Goal: Task Accomplishment & Management: Manage account settings

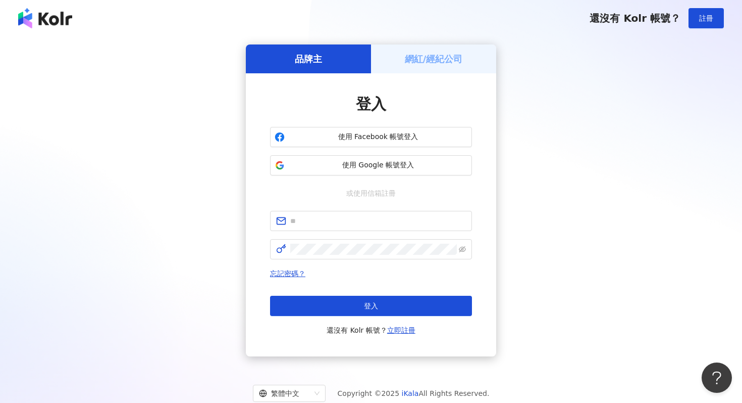
click at [433, 53] on h5 "網紅/經紀公司" at bounding box center [434, 59] width 58 height 13
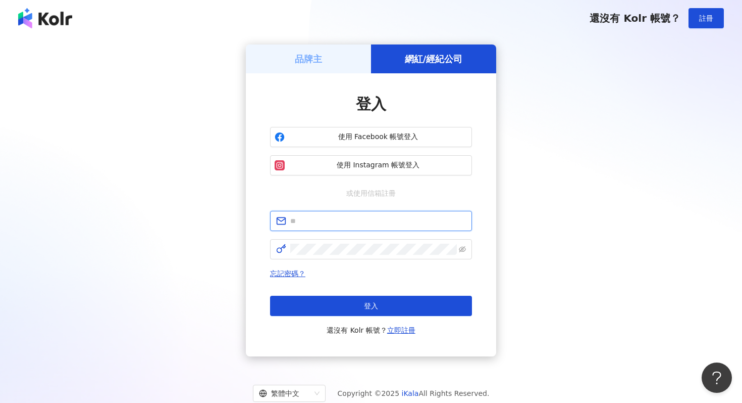
click at [347, 220] on input "text" at bounding box center [378, 220] width 176 height 11
type input "**********"
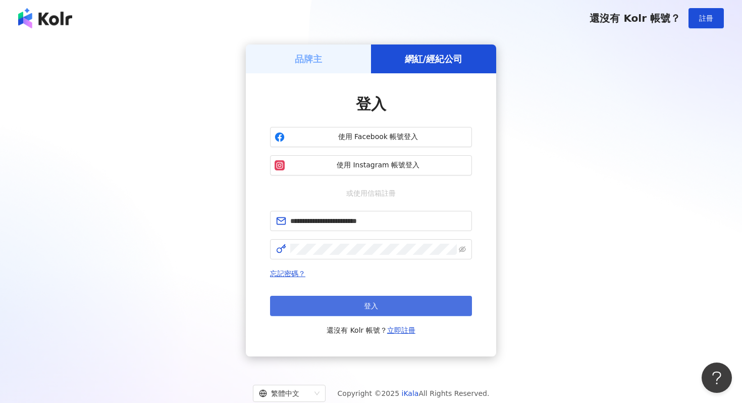
click at [362, 311] on button "登入" at bounding box center [371, 305] width 202 height 20
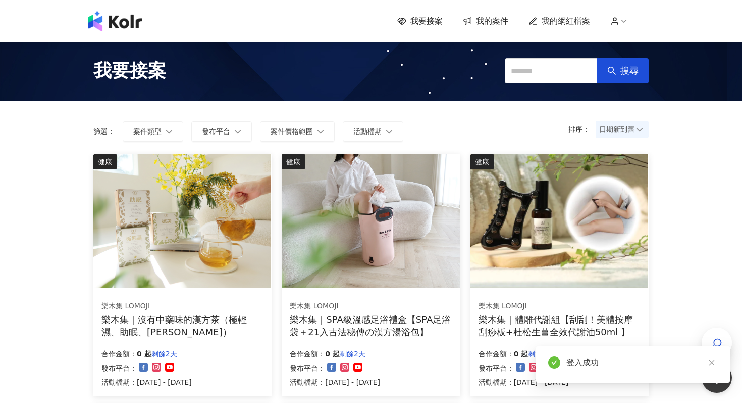
click at [481, 21] on span "我的案件" at bounding box center [492, 21] width 32 height 11
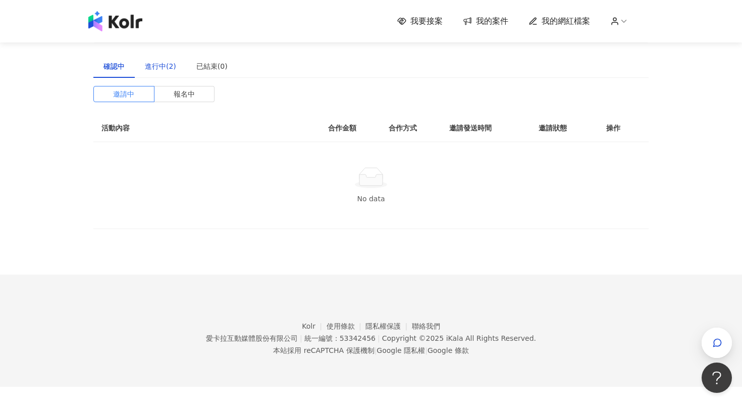
click at [165, 68] on div "進行中(2)" at bounding box center [160, 66] width 31 height 11
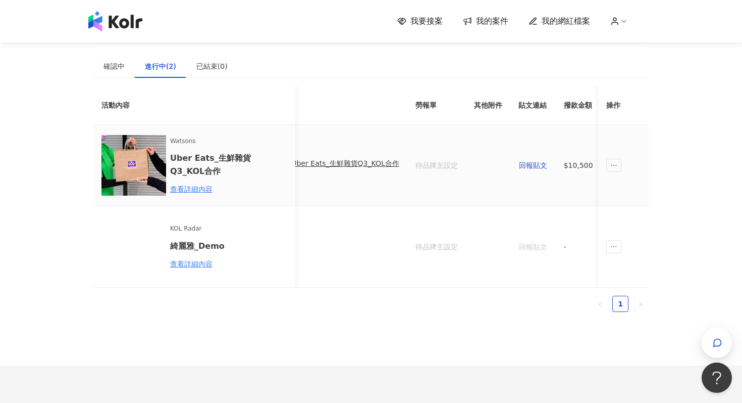
scroll to position [0, 414]
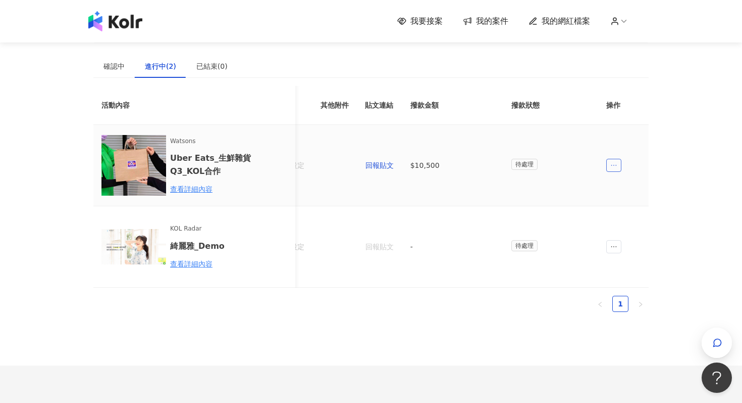
click at [617, 165] on icon "ellipsis" at bounding box center [614, 165] width 7 height 7
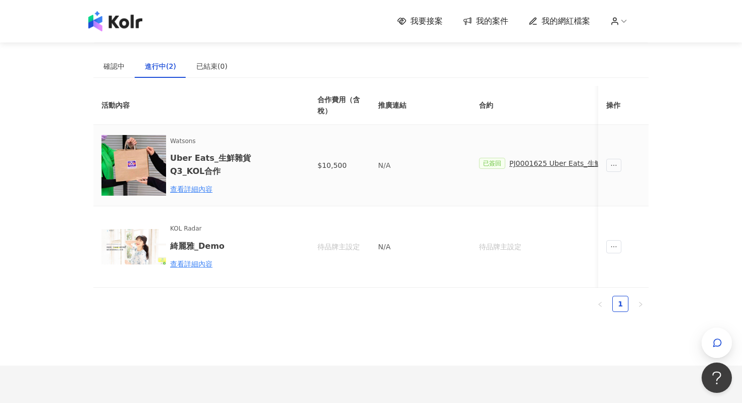
scroll to position [0, 0]
click at [179, 190] on div "查看詳細內容" at bounding box center [214, 188] width 88 height 11
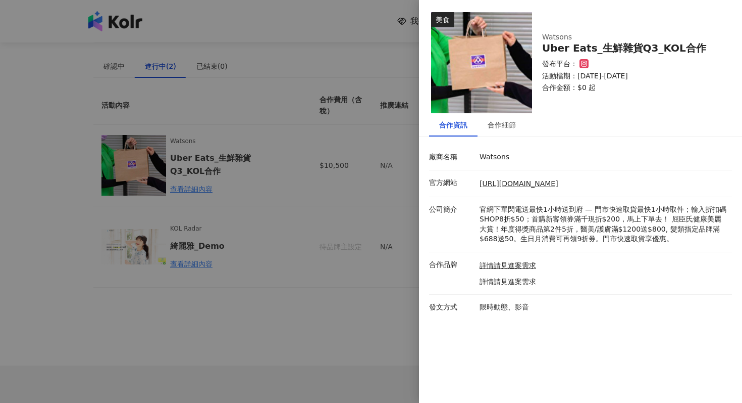
click at [342, 318] on div at bounding box center [371, 201] width 742 height 403
